Goal: Check status: Check status

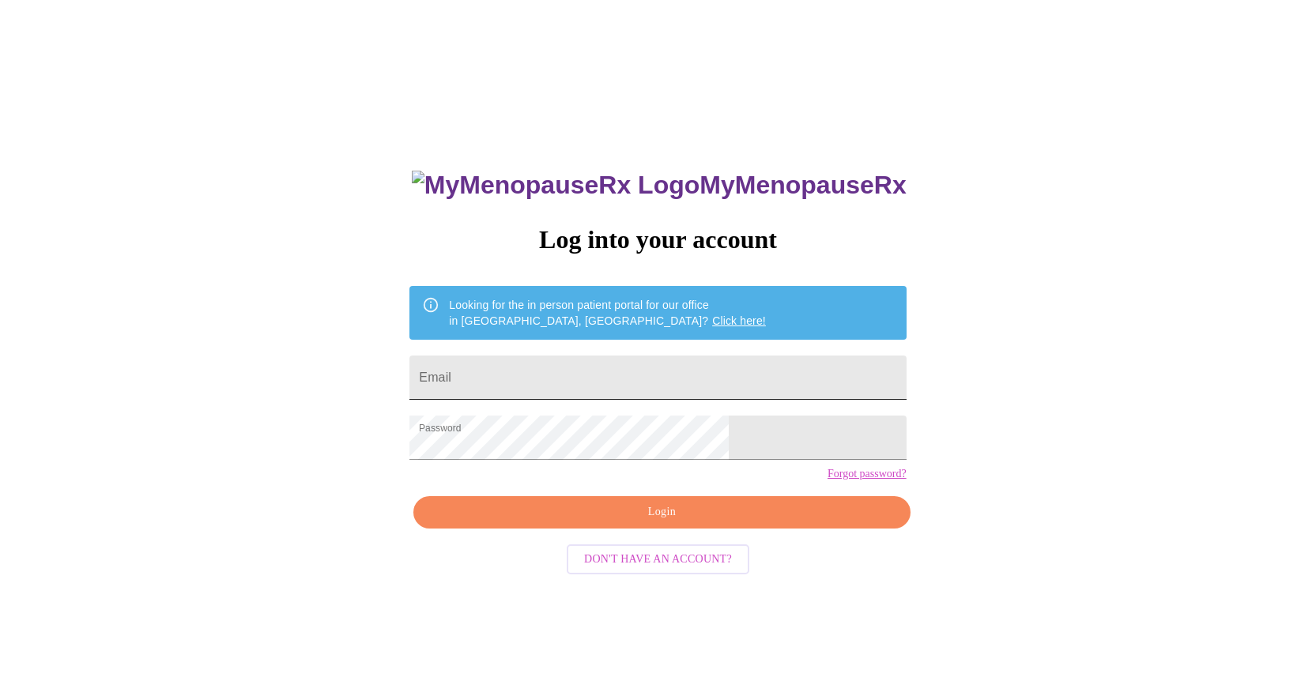
click at [626, 372] on input "Email" at bounding box center [658, 378] width 496 height 44
type input "[PERSON_NAME][EMAIL_ADDRESS][DOMAIN_NAME]"
click at [661, 523] on span "Login" at bounding box center [662, 513] width 460 height 20
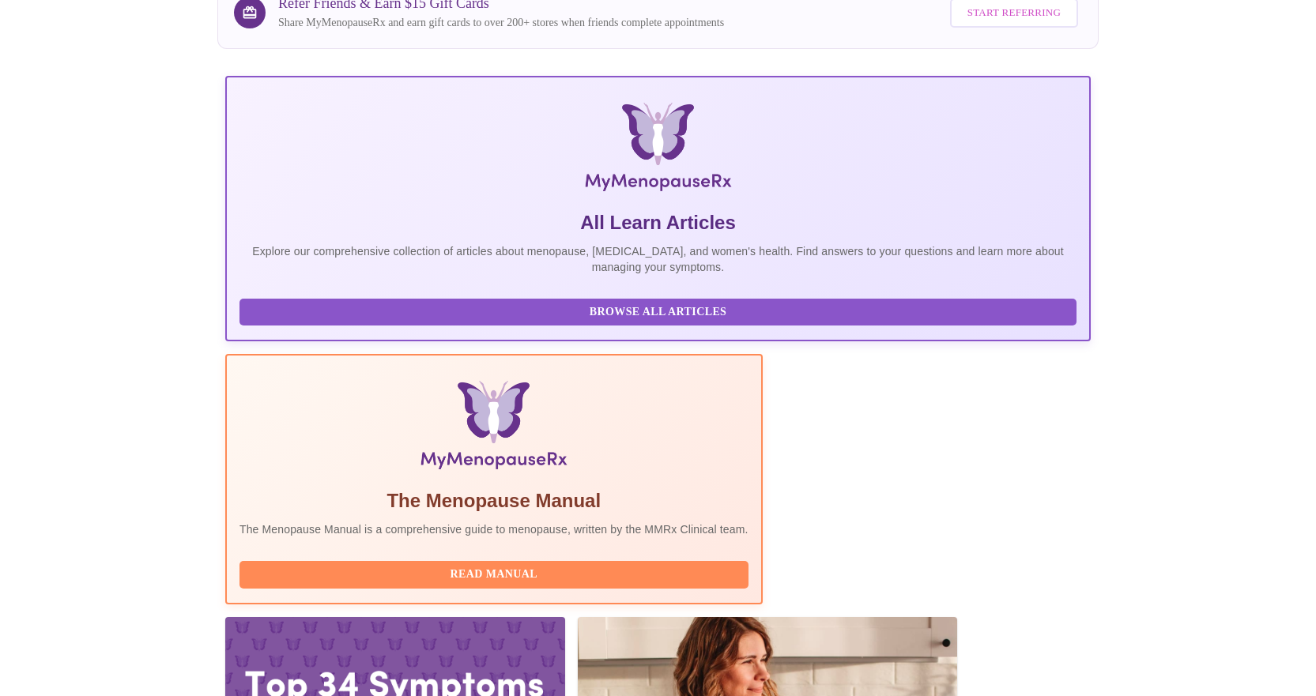
scroll to position [169, 0]
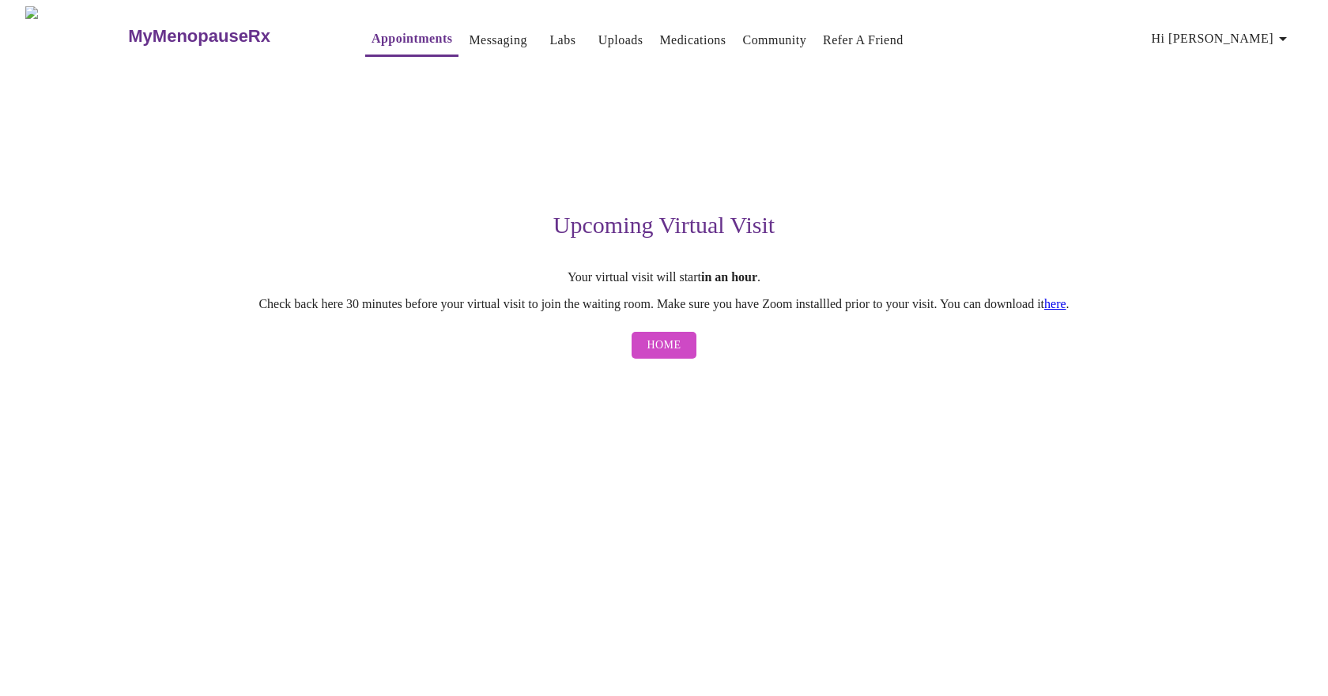
click at [662, 338] on button "Home" at bounding box center [665, 346] width 66 height 28
